Goal: Register for event/course

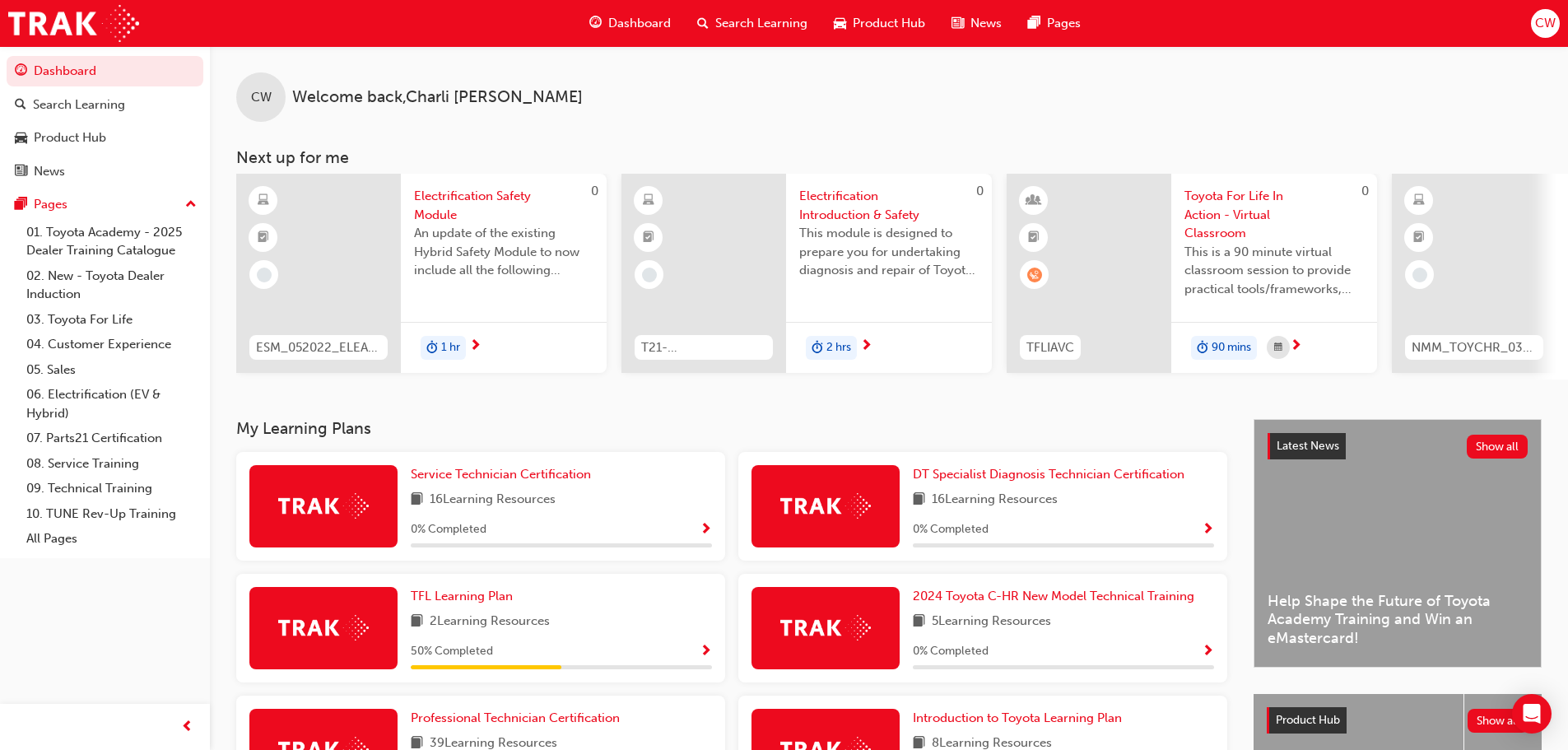
scroll to position [234, 0]
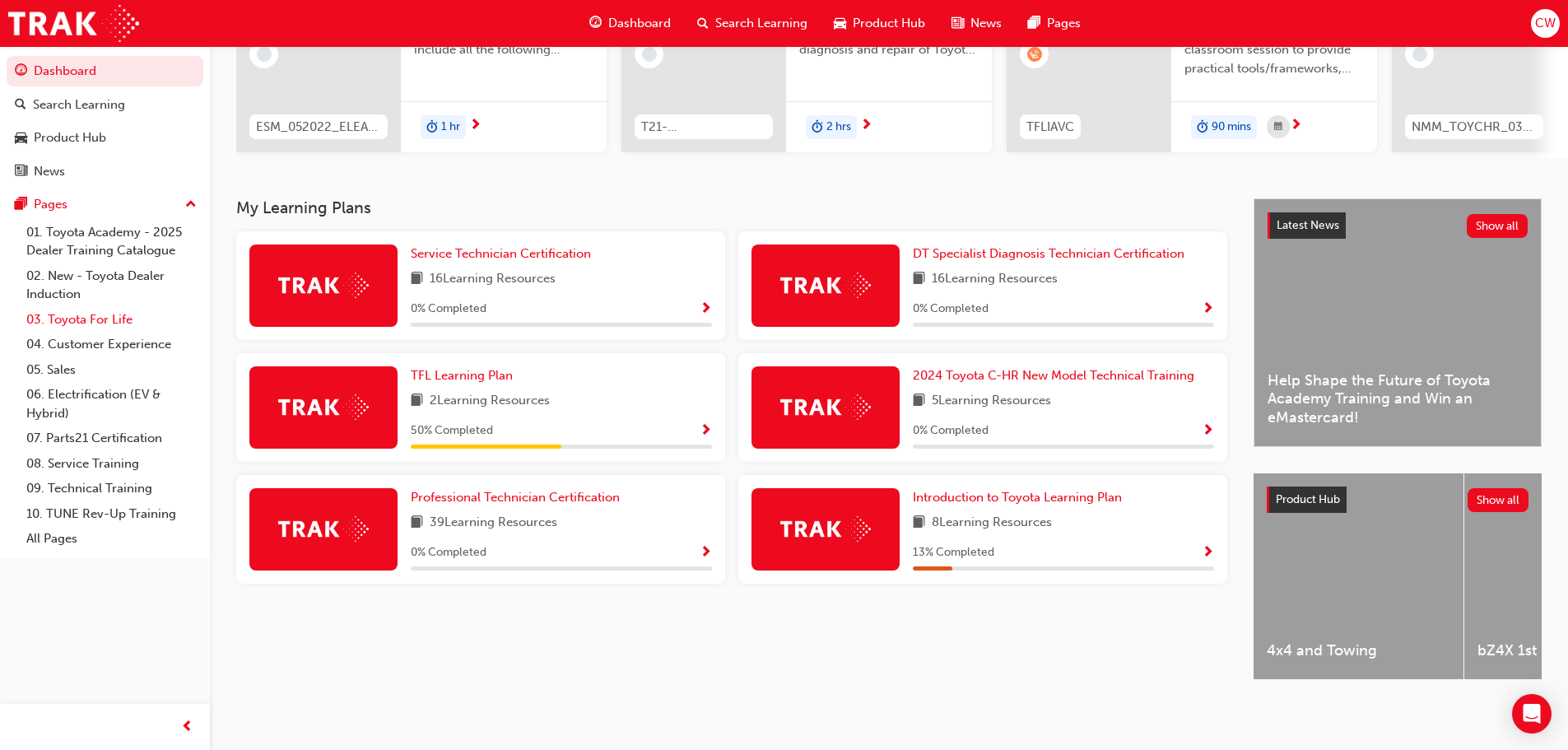
click at [107, 307] on link "03. Toyota For Life" at bounding box center [111, 320] width 183 height 26
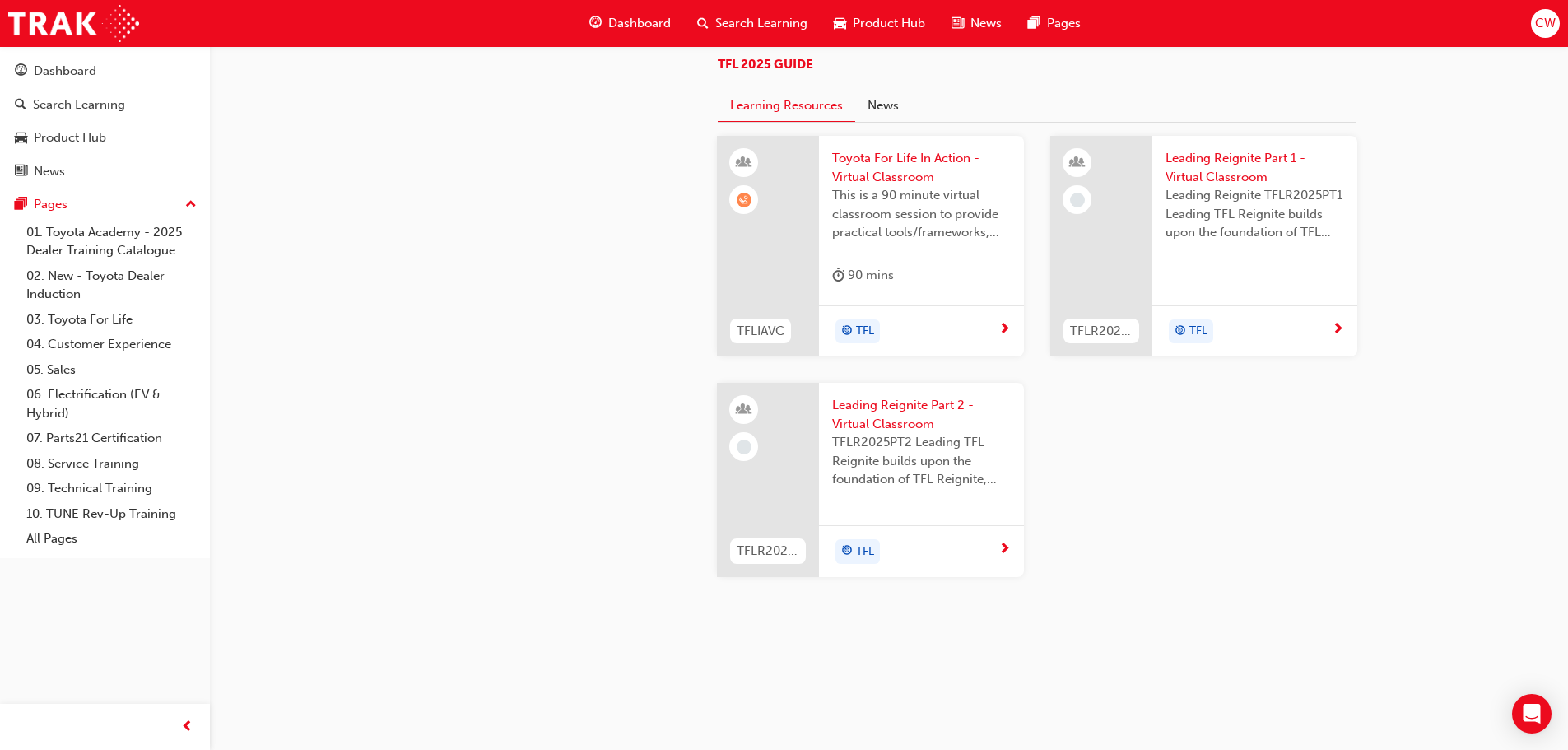
scroll to position [1729, 0]
click at [878, 242] on span "This is a 90 minute virtual classroom session to provide practical tools/framew…" at bounding box center [922, 214] width 179 height 56
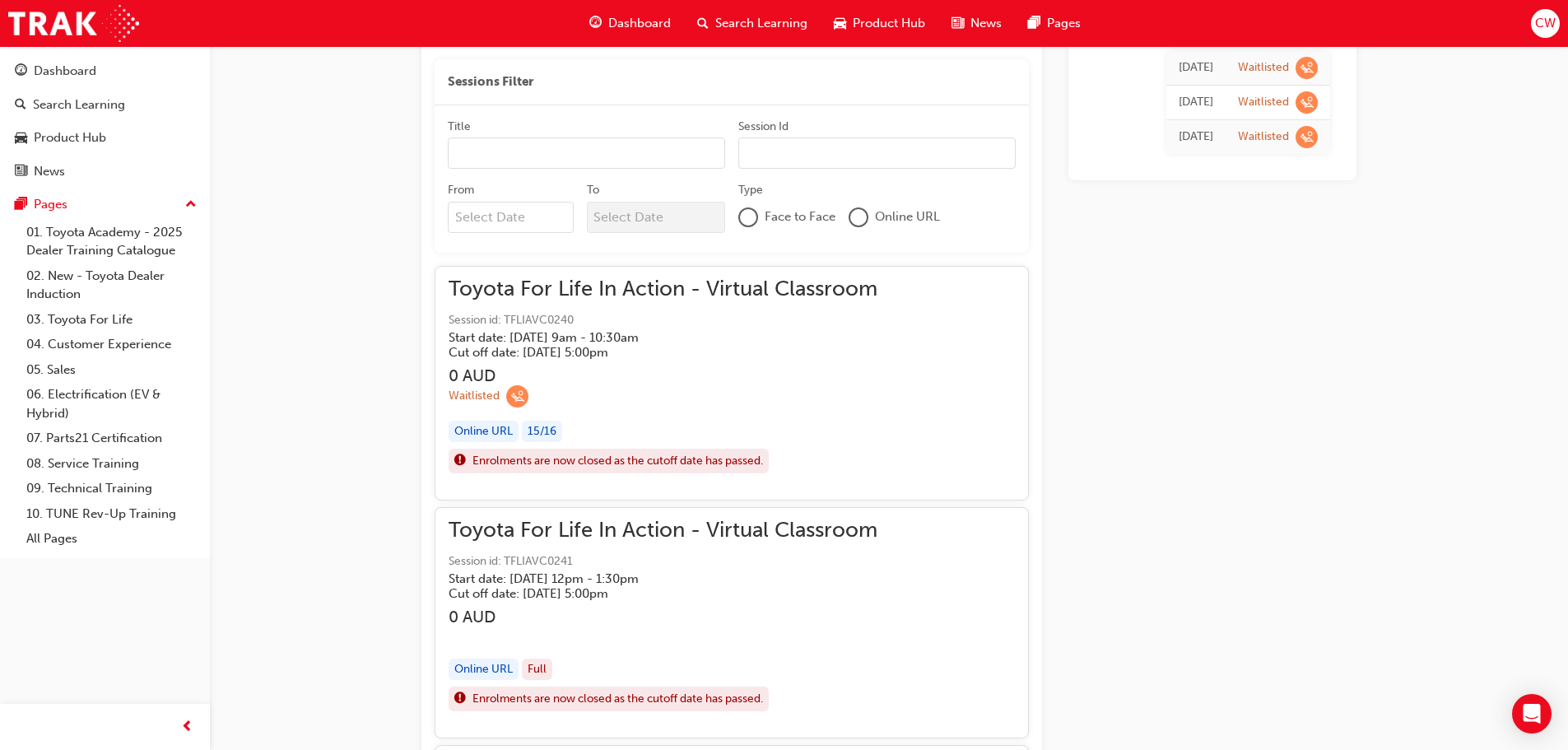
scroll to position [1181, 0]
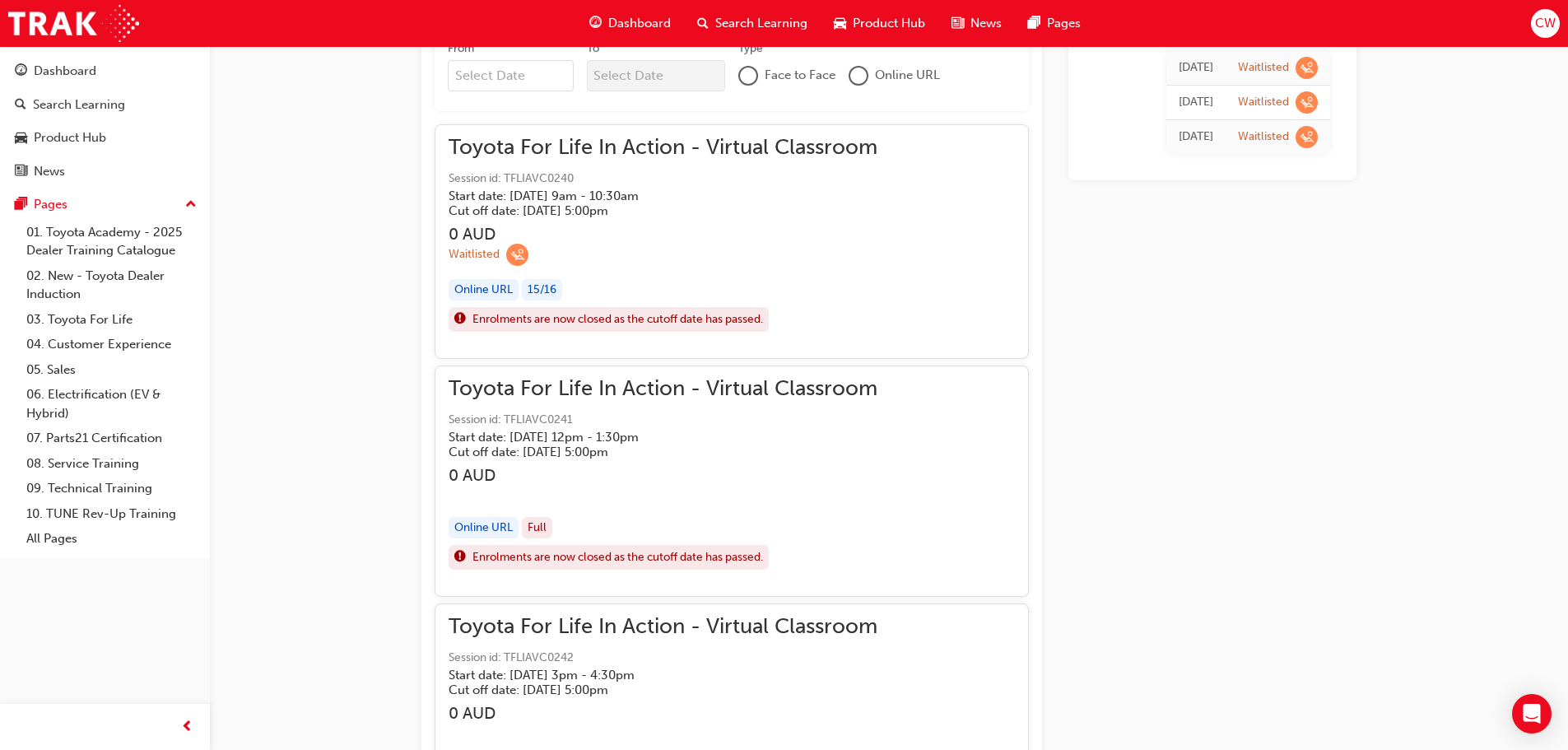
click at [477, 288] on div "Online URL" at bounding box center [484, 291] width 70 height 22
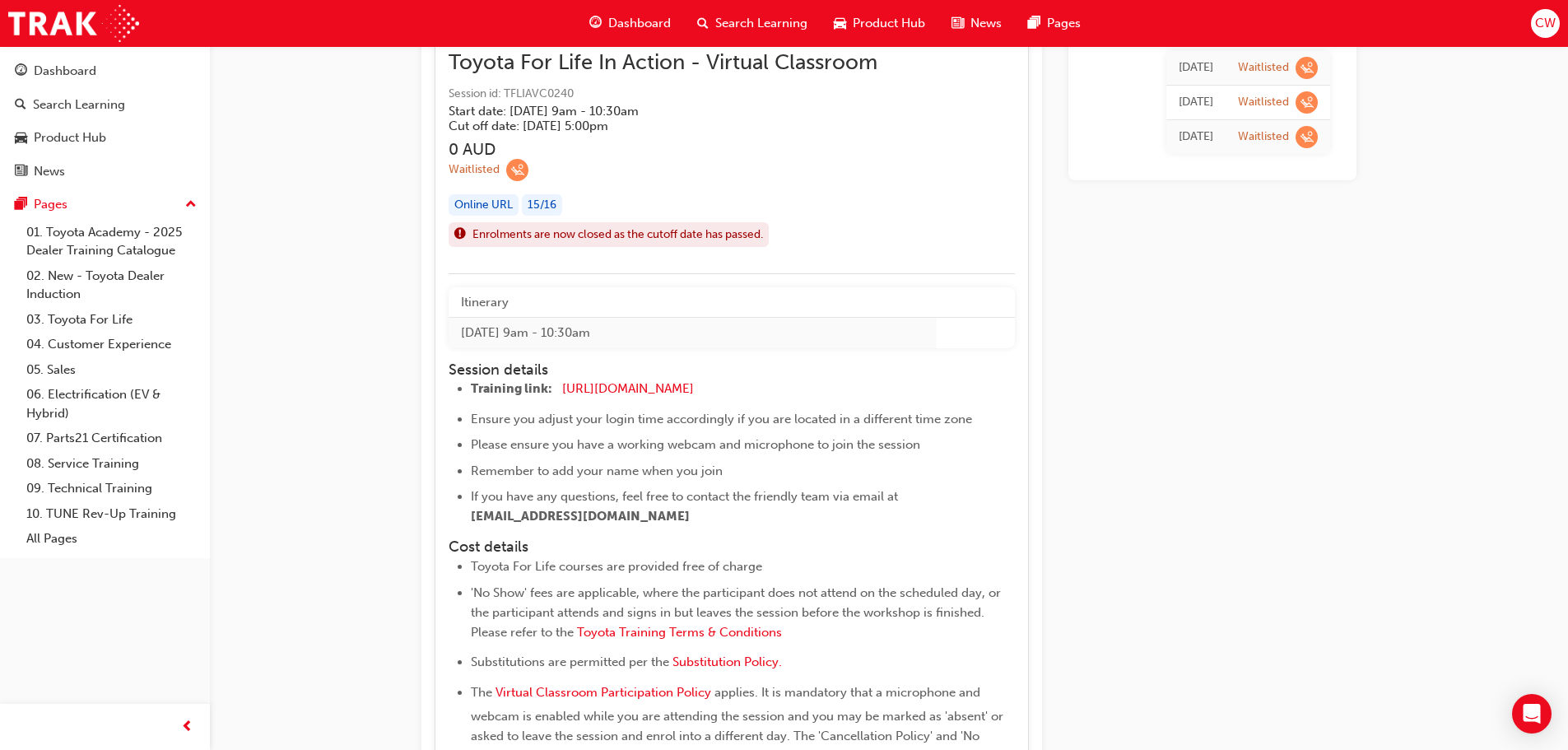
scroll to position [1346, 0]
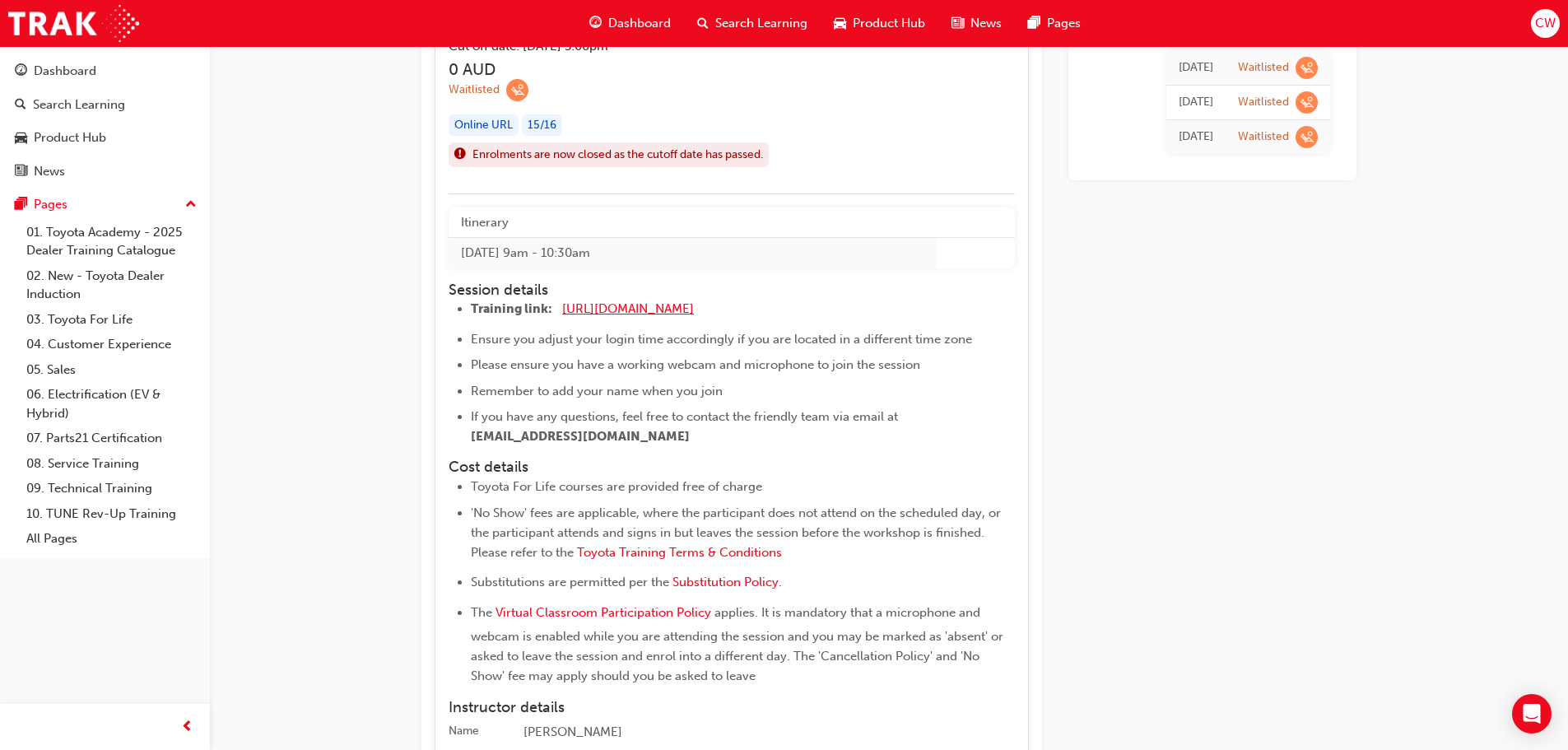
click at [606, 308] on span "[URL][DOMAIN_NAME]" at bounding box center [628, 309] width 132 height 14
